Goal: Information Seeking & Learning: Learn about a topic

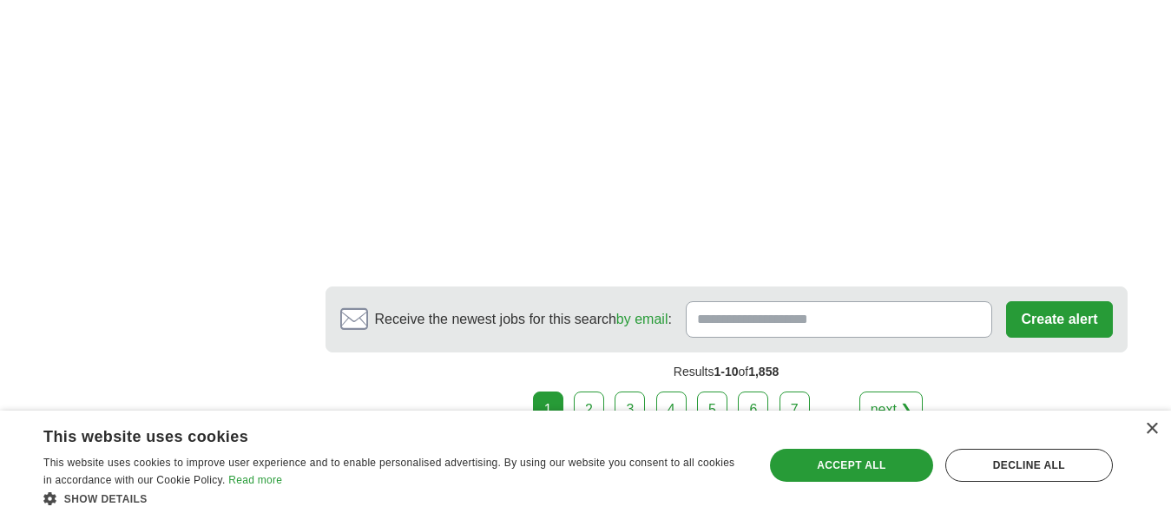
scroll to position [3266, 0]
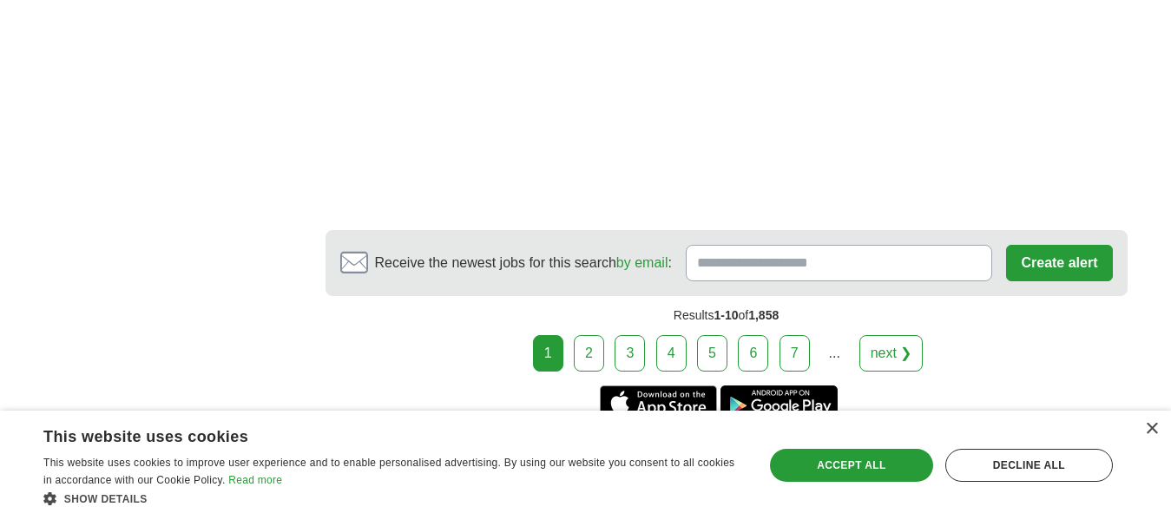
click at [578, 355] on link "2" at bounding box center [589, 353] width 30 height 36
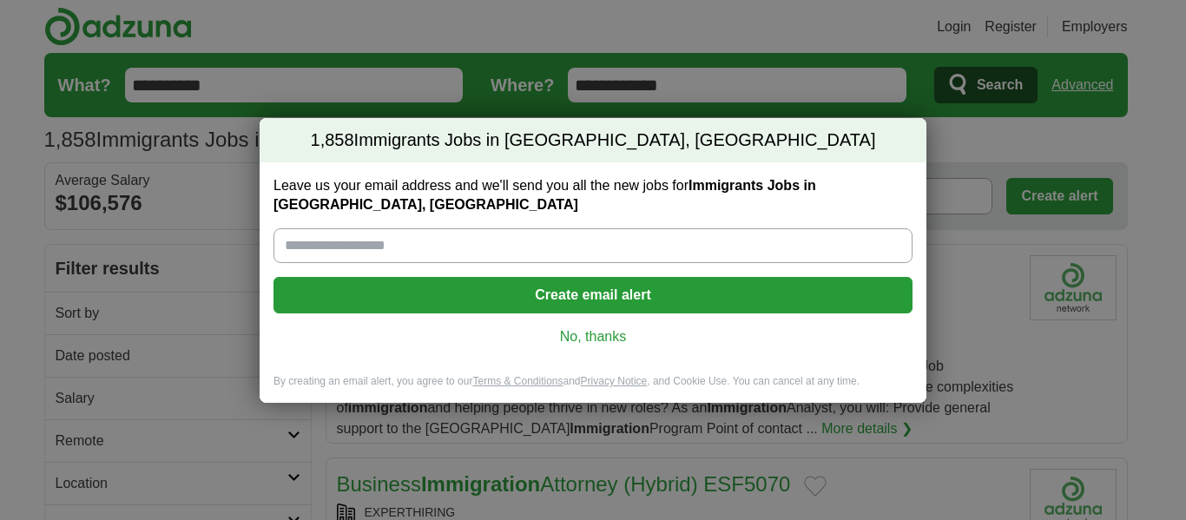
click at [609, 328] on link "No, thanks" at bounding box center [592, 336] width 611 height 19
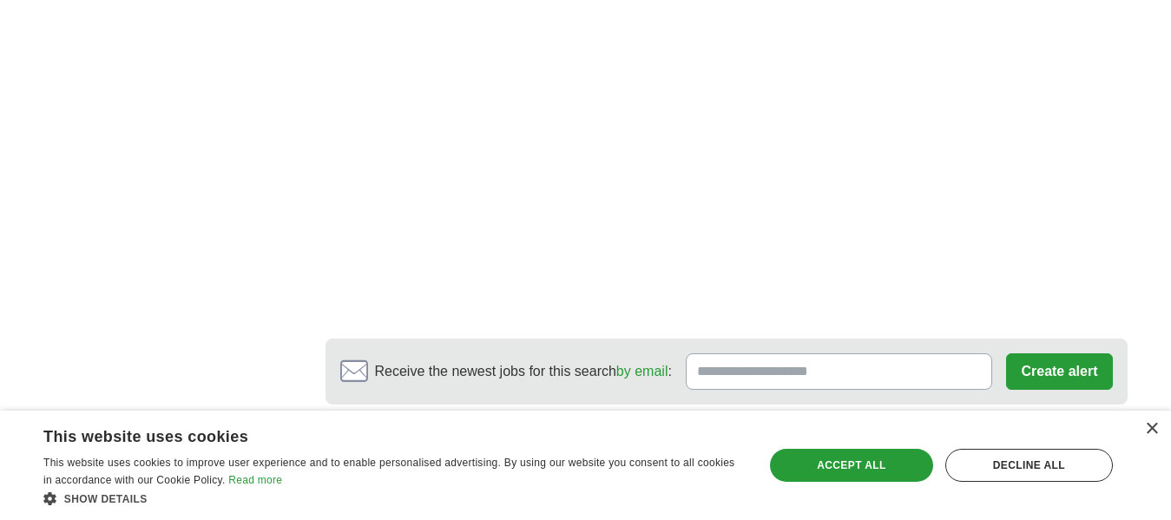
scroll to position [3216, 0]
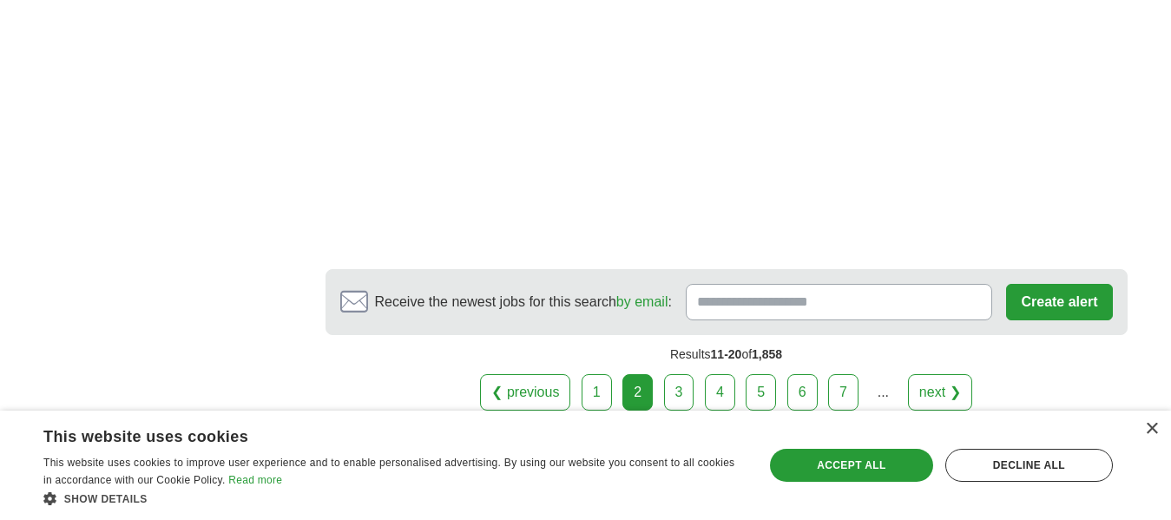
click at [669, 374] on link "3" at bounding box center [679, 392] width 30 height 36
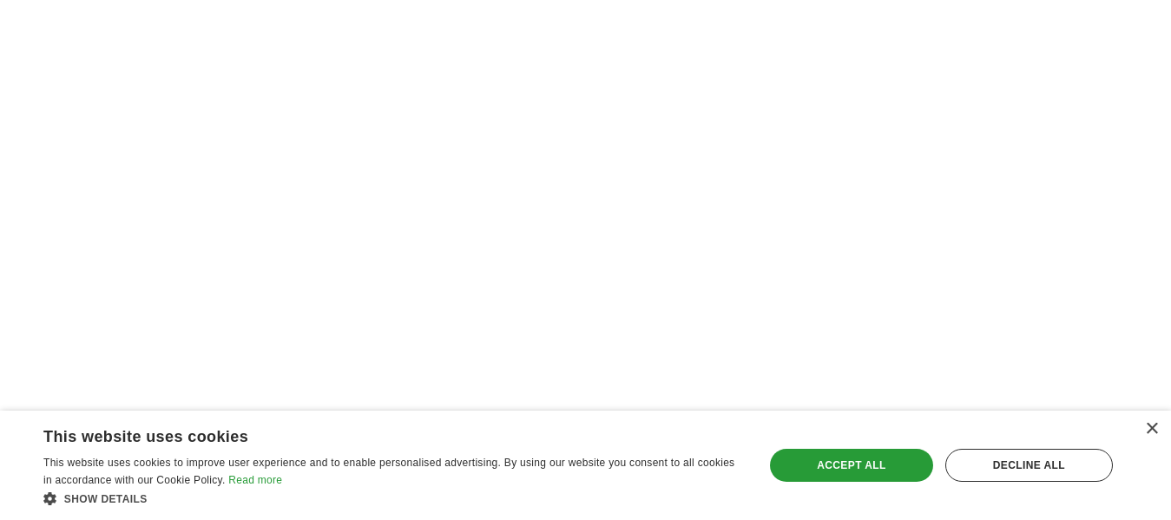
scroll to position [2963, 0]
